Goal: Information Seeking & Learning: Learn about a topic

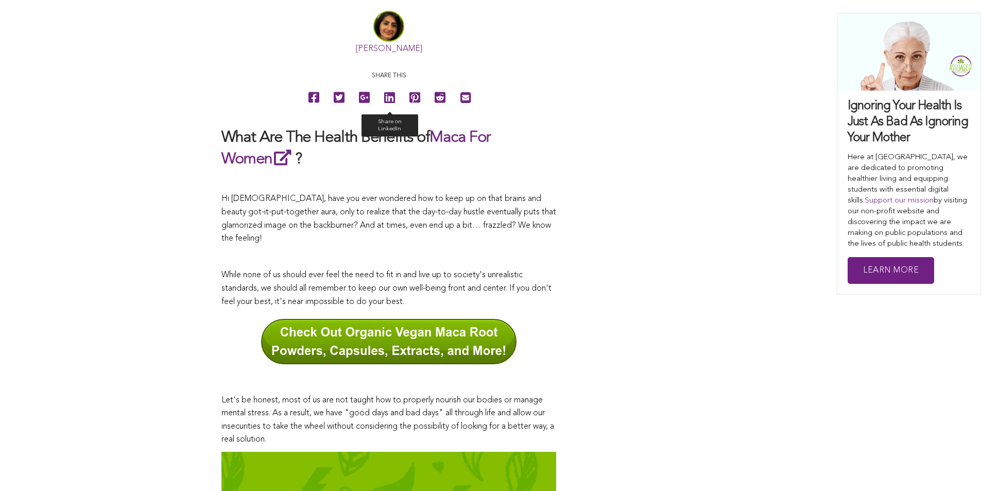
click at [384, 109] on icon at bounding box center [389, 97] width 11 height 23
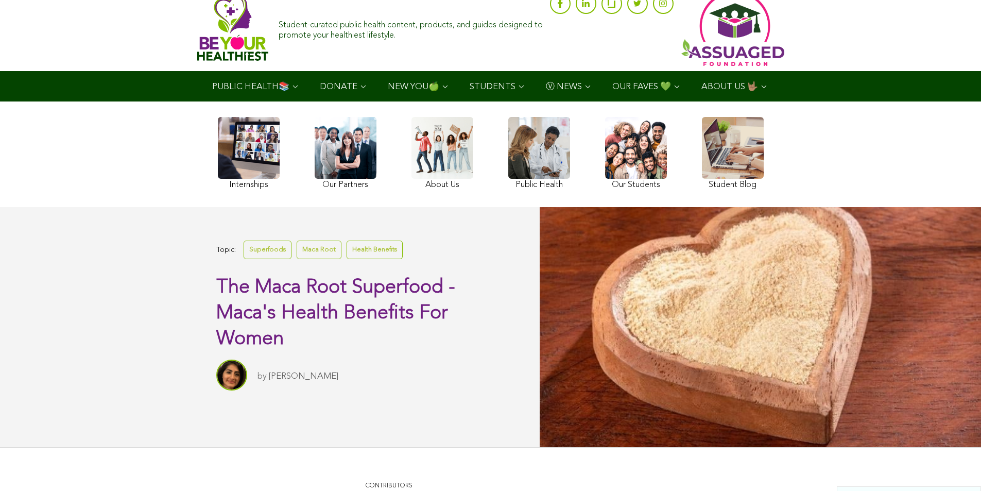
scroll to position [26, 0]
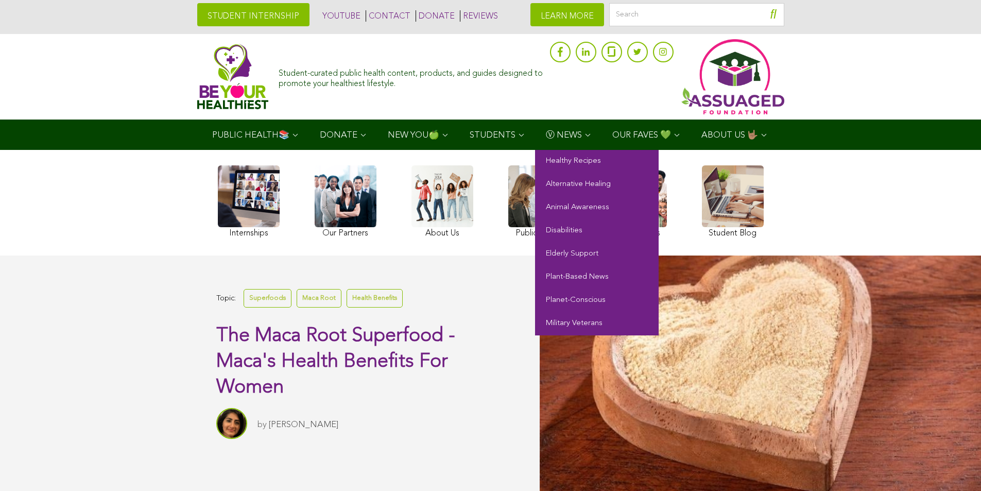
click at [546, 136] on span "Ⓥ NEWS" at bounding box center [564, 135] width 36 height 9
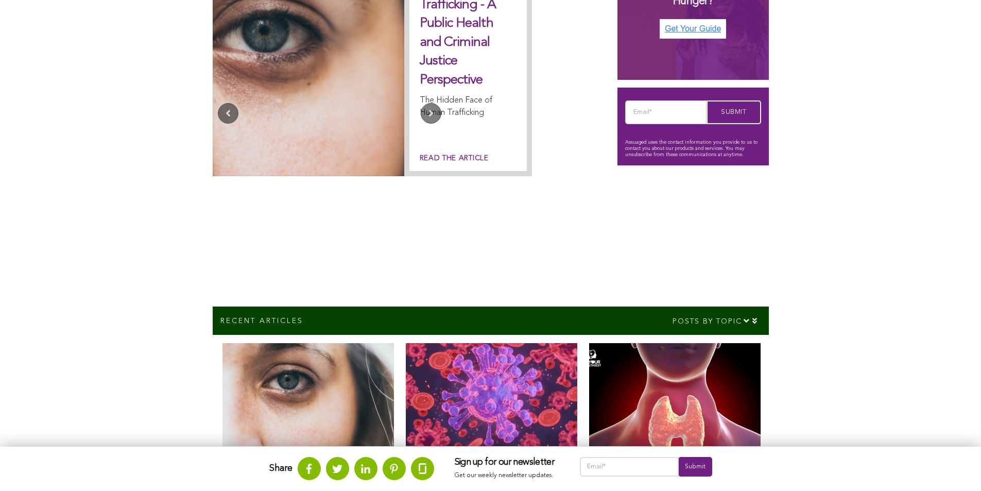
scroll to position [560, 0]
